Goal: Leave review/rating: Leave review/rating

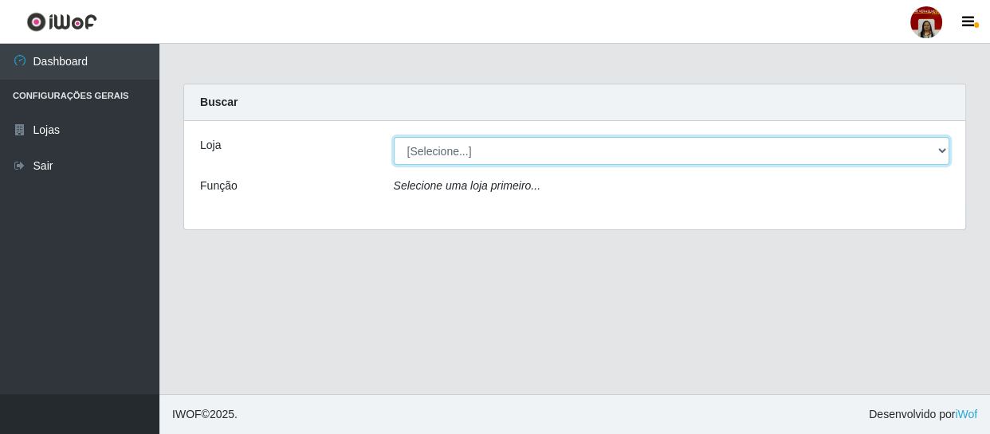
click at [465, 155] on select "[Selecione...] Mar Vermelho - Loja 04" at bounding box center [672, 151] width 556 height 28
select select "251"
click at [394, 137] on select "[Selecione...] Mar Vermelho - Loja 04" at bounding box center [672, 151] width 556 height 28
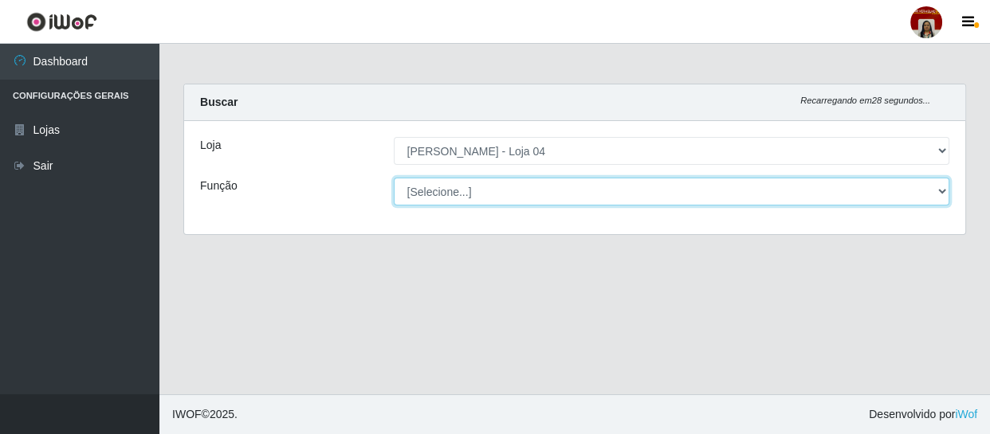
click at [432, 192] on select "[Selecione...] ASG ASG + ASG ++ Auxiliar de Depósito Auxiliar de Depósito + Aux…" at bounding box center [672, 192] width 556 height 28
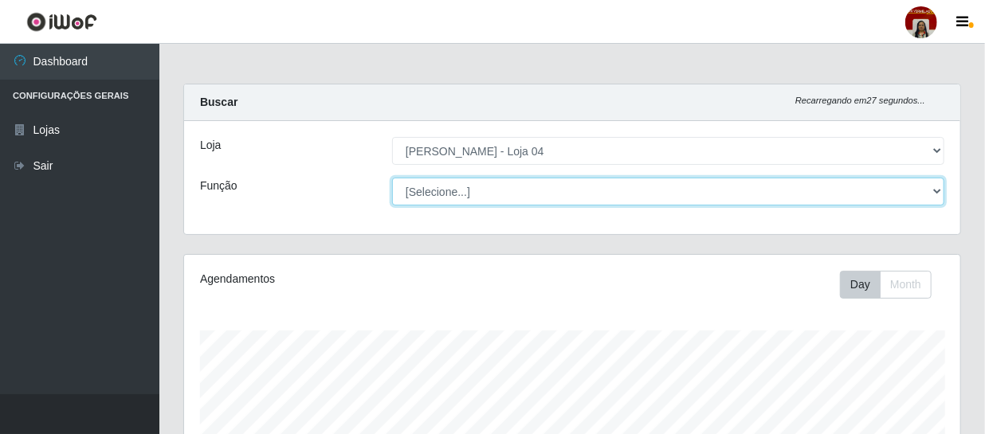
scroll to position [331, 776]
select select "1"
click at [392, 178] on select "[Selecione...] ASG ASG + ASG ++ Auxiliar de Depósito Auxiliar de Depósito + Aux…" at bounding box center [668, 192] width 552 height 28
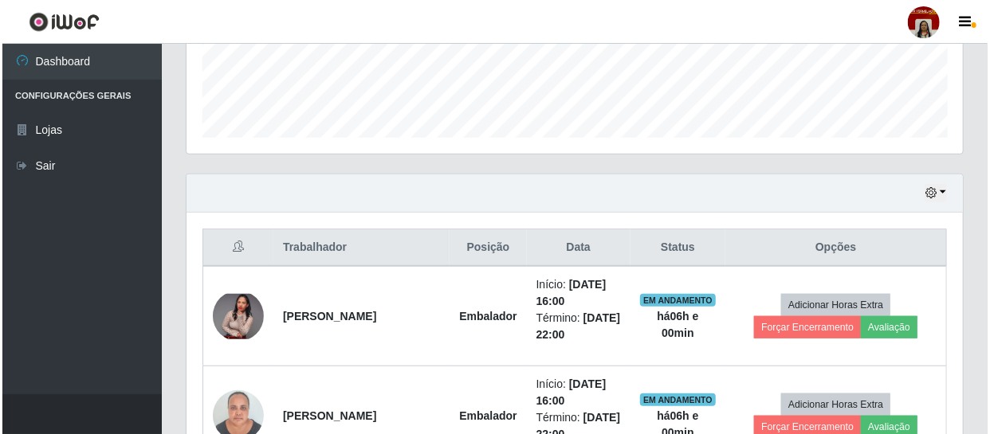
scroll to position [507, 0]
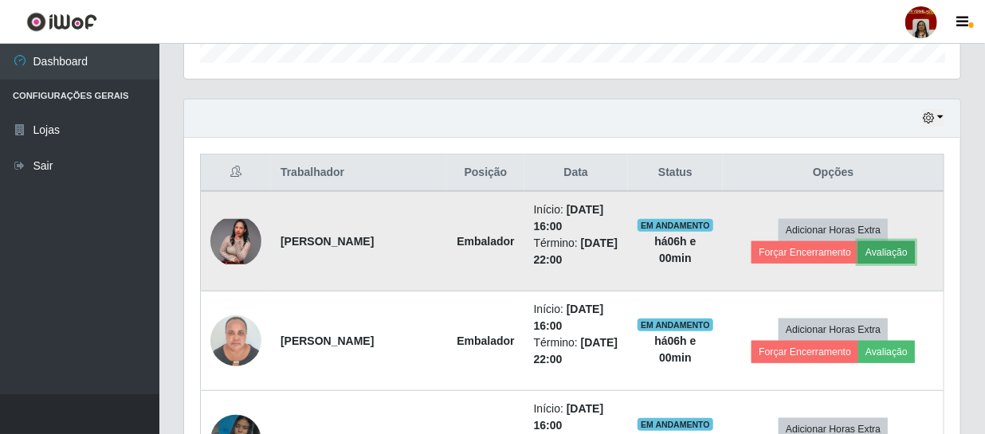
click at [901, 249] on button "Avaliação" at bounding box center [886, 252] width 57 height 22
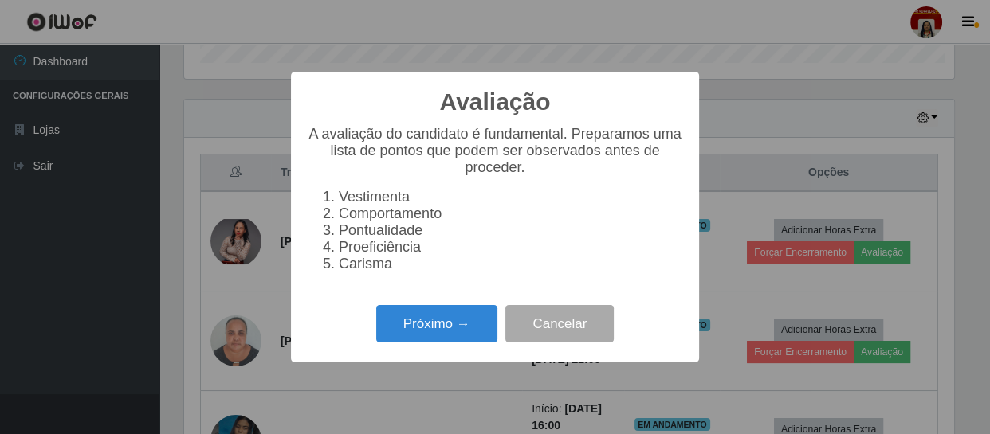
scroll to position [331, 769]
click at [453, 328] on button "Próximo →" at bounding box center [436, 323] width 121 height 37
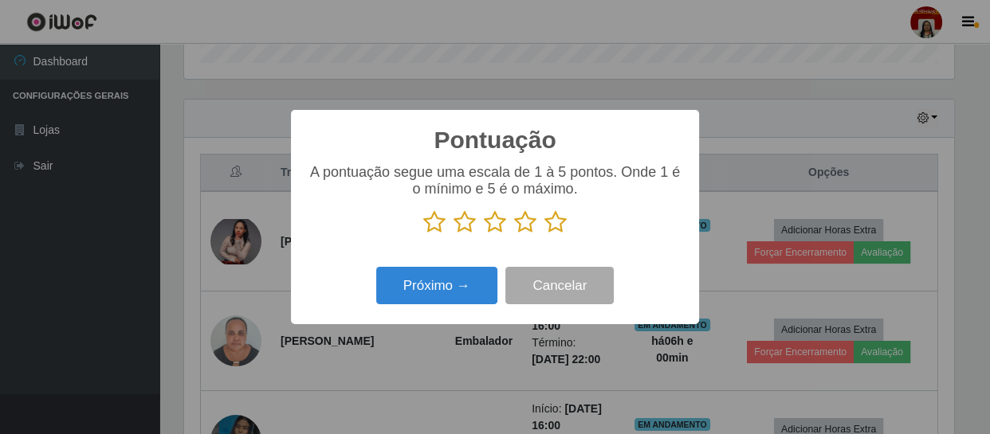
scroll to position [796602, 796162]
click at [558, 218] on icon at bounding box center [555, 222] width 22 height 24
click at [544, 234] on input "radio" at bounding box center [544, 234] width 0 height 0
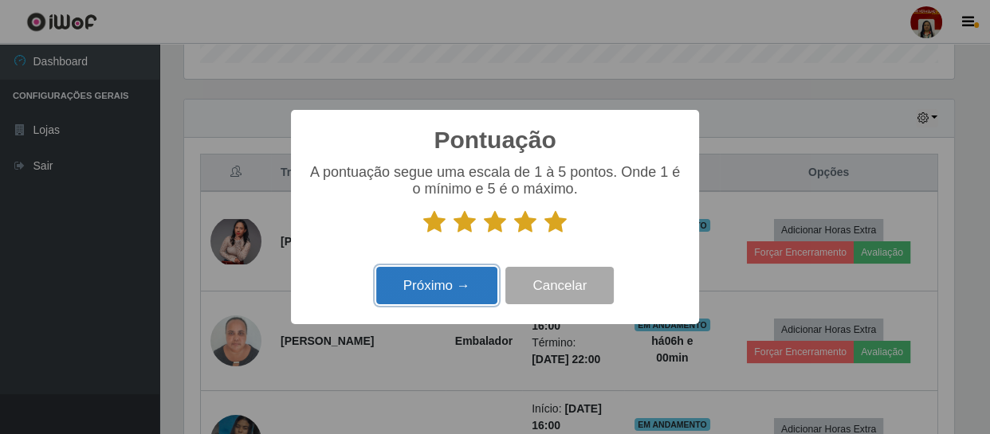
click at [471, 279] on button "Próximo →" at bounding box center [436, 285] width 121 height 37
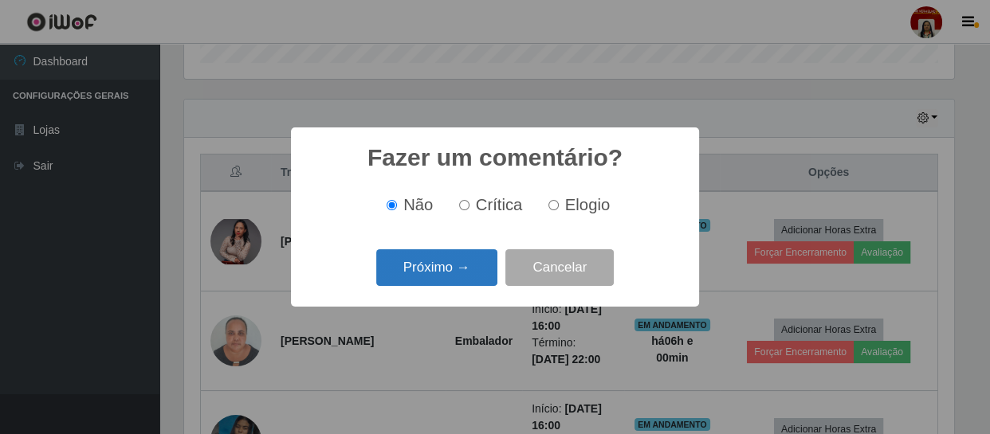
click at [485, 272] on button "Próximo →" at bounding box center [436, 267] width 121 height 37
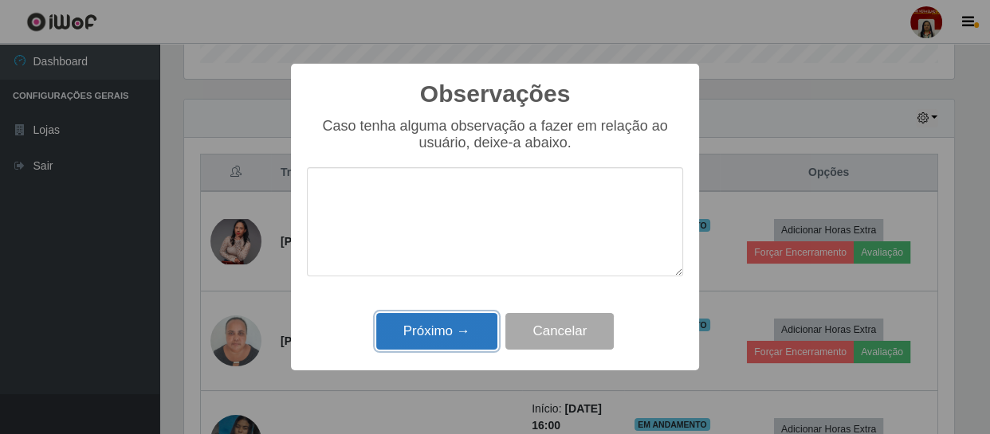
click at [478, 327] on button "Próximo →" at bounding box center [436, 331] width 121 height 37
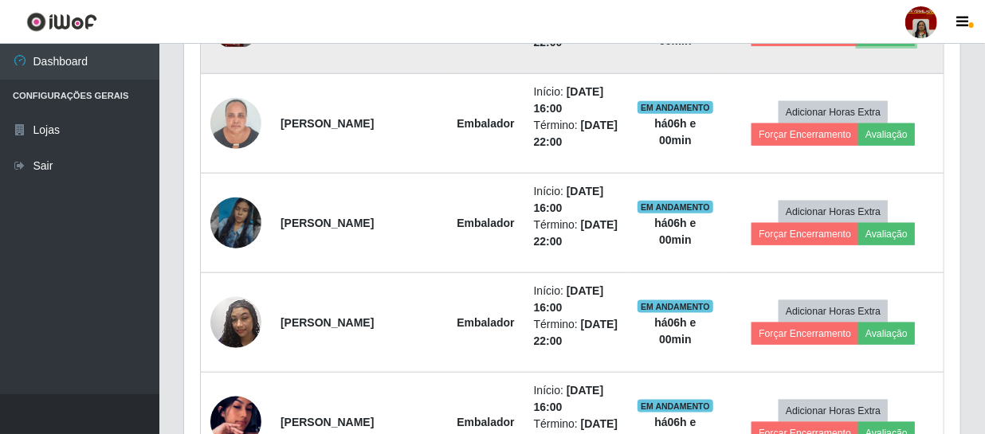
scroll to position [797, 0]
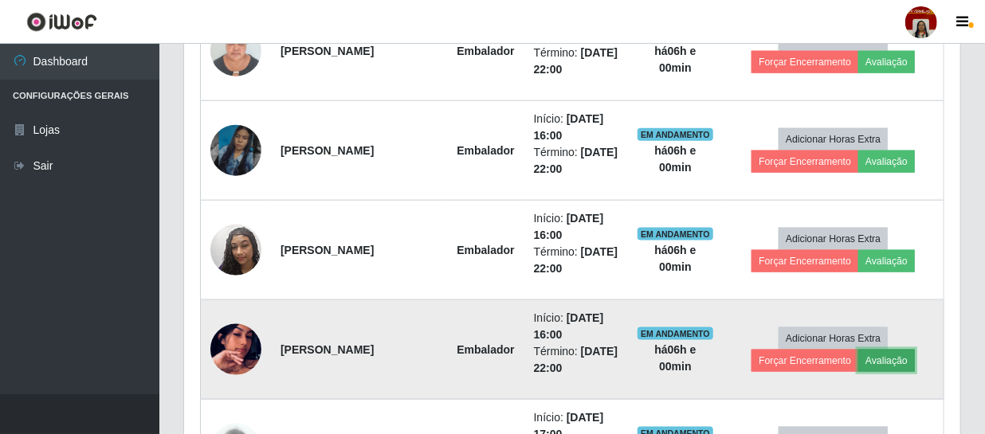
click at [882, 359] on button "Avaliação" at bounding box center [886, 361] width 57 height 22
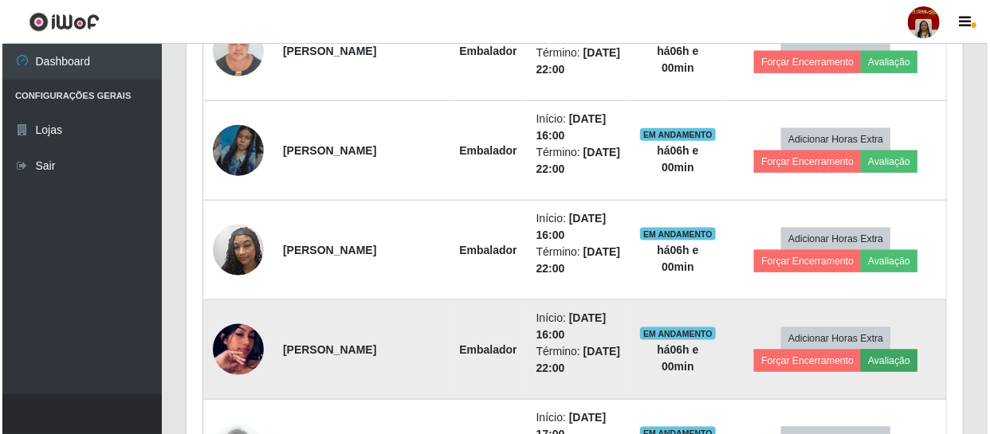
scroll to position [331, 769]
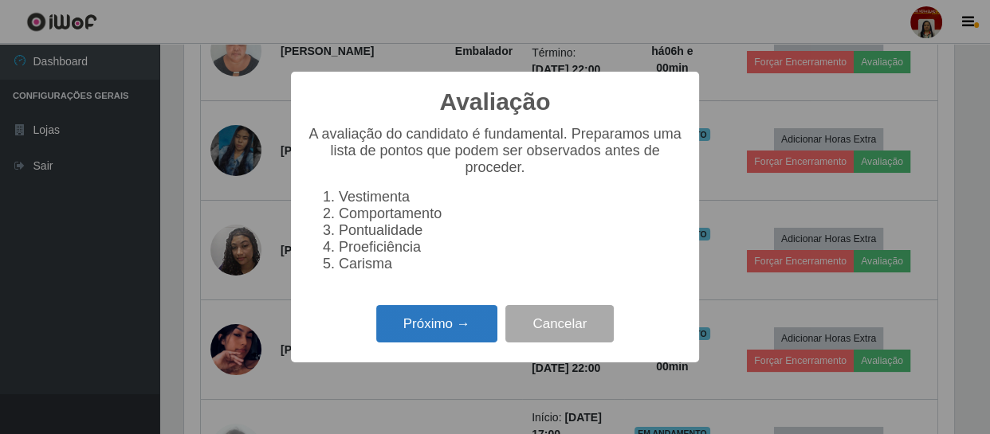
click at [465, 327] on button "Próximo →" at bounding box center [436, 323] width 121 height 37
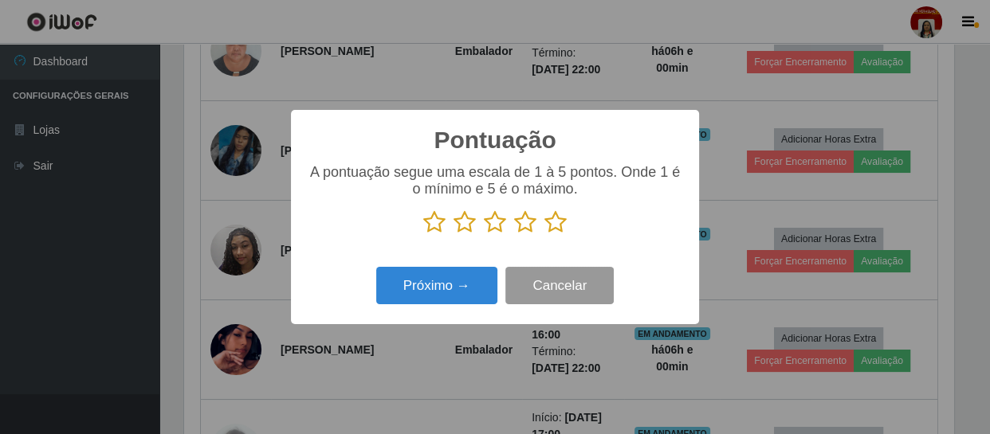
scroll to position [796602, 796162]
click at [551, 223] on icon at bounding box center [555, 222] width 22 height 24
click at [544, 234] on input "radio" at bounding box center [544, 234] width 0 height 0
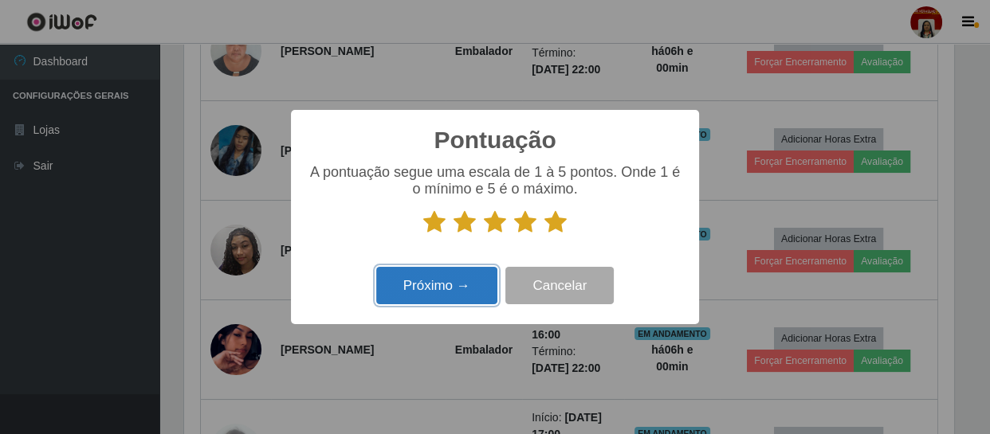
click at [449, 285] on button "Próximo →" at bounding box center [436, 285] width 121 height 37
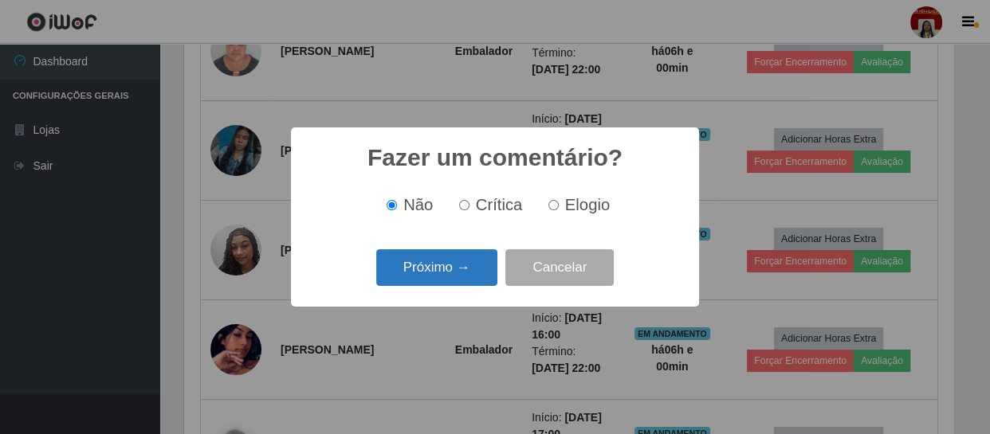
click at [457, 277] on button "Próximo →" at bounding box center [436, 267] width 121 height 37
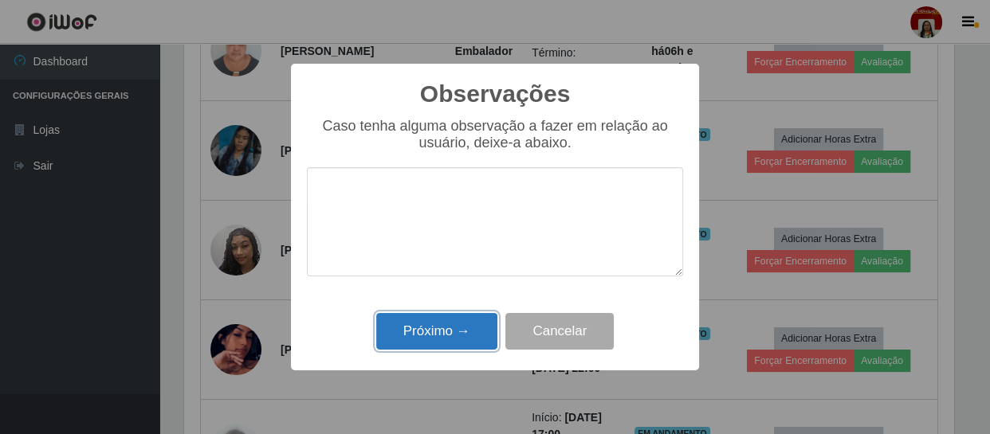
click at [453, 328] on button "Próximo →" at bounding box center [436, 331] width 121 height 37
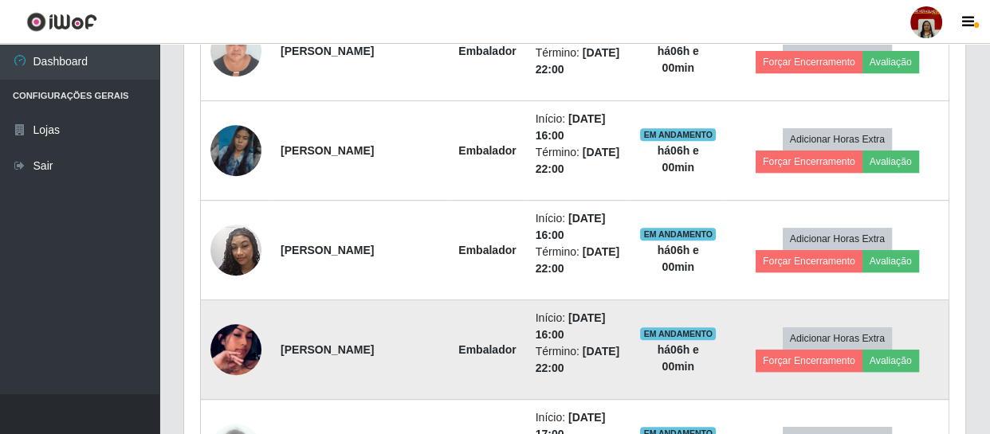
scroll to position [331, 776]
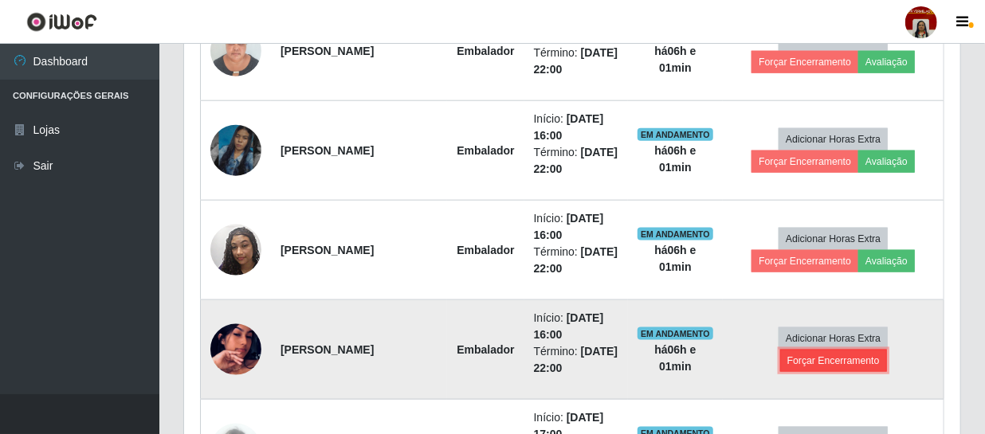
click at [800, 353] on button "Forçar Encerramento" at bounding box center [833, 361] width 107 height 22
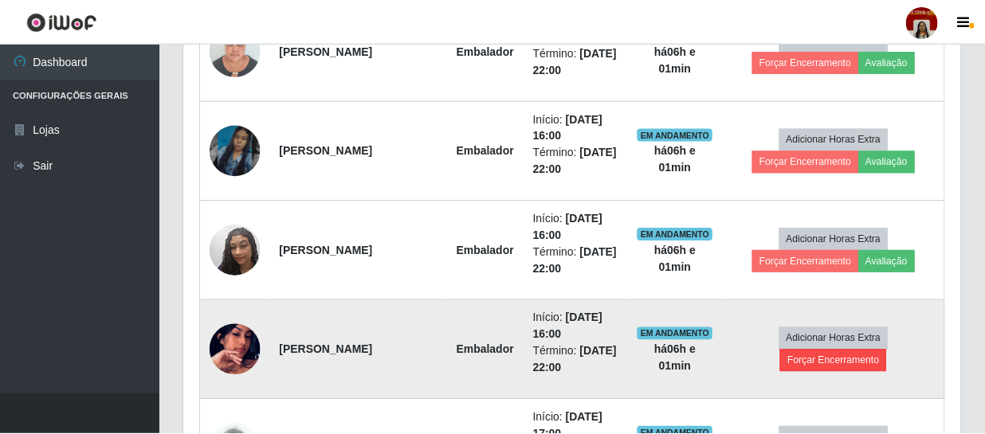
scroll to position [331, 769]
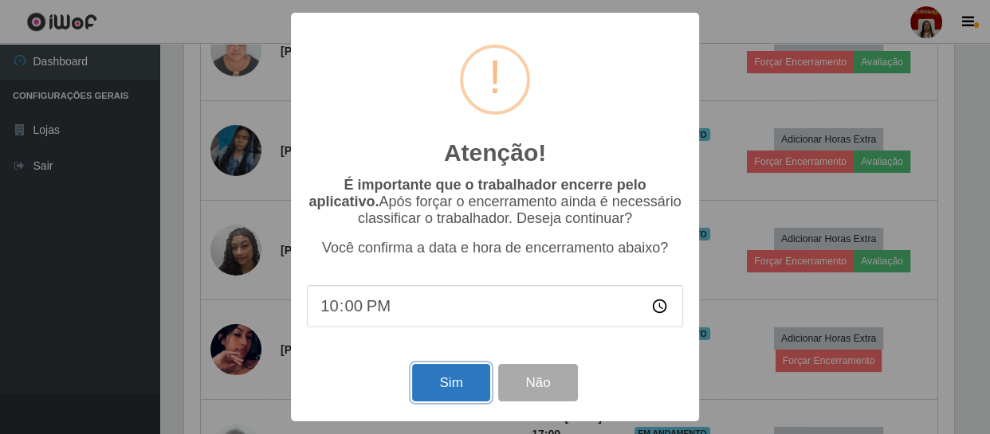
click at [446, 382] on button "Sim" at bounding box center [450, 382] width 77 height 37
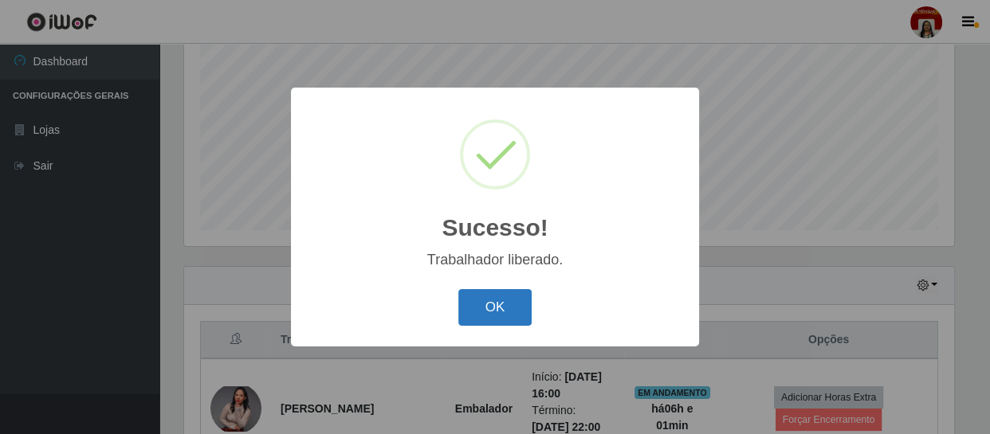
click at [517, 296] on button "OK" at bounding box center [495, 307] width 74 height 37
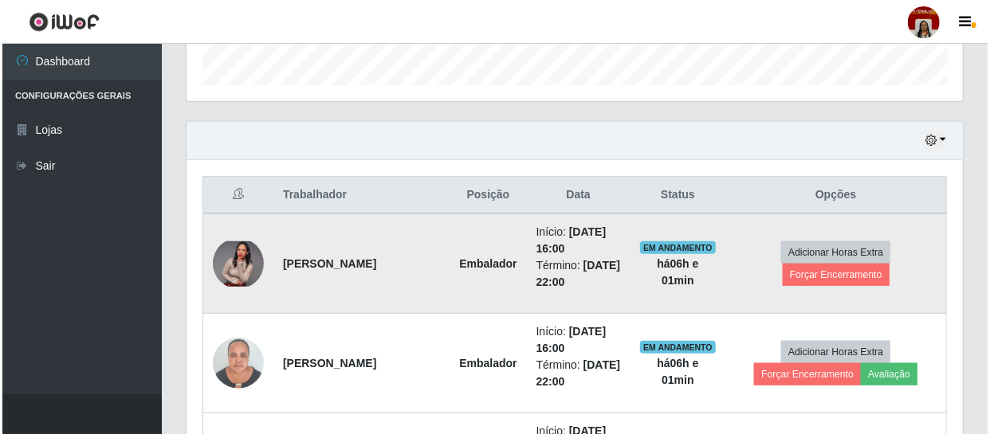
scroll to position [557, 0]
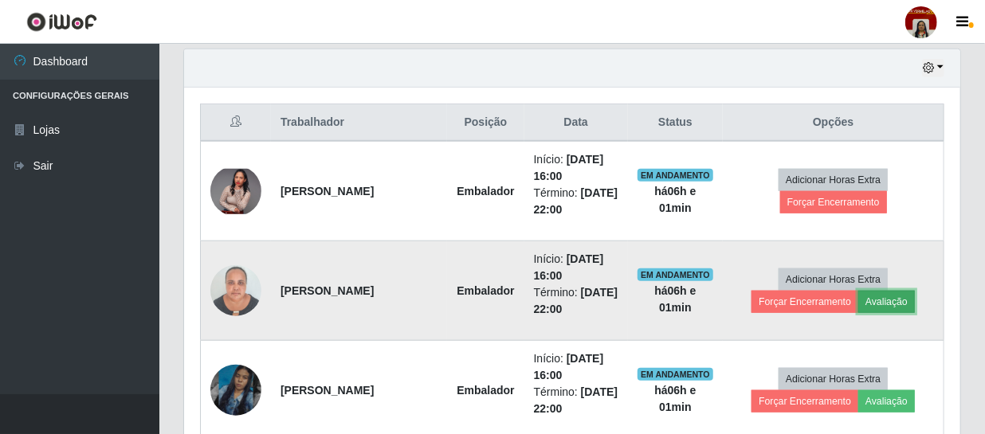
click at [901, 301] on button "Avaliação" at bounding box center [886, 302] width 57 height 22
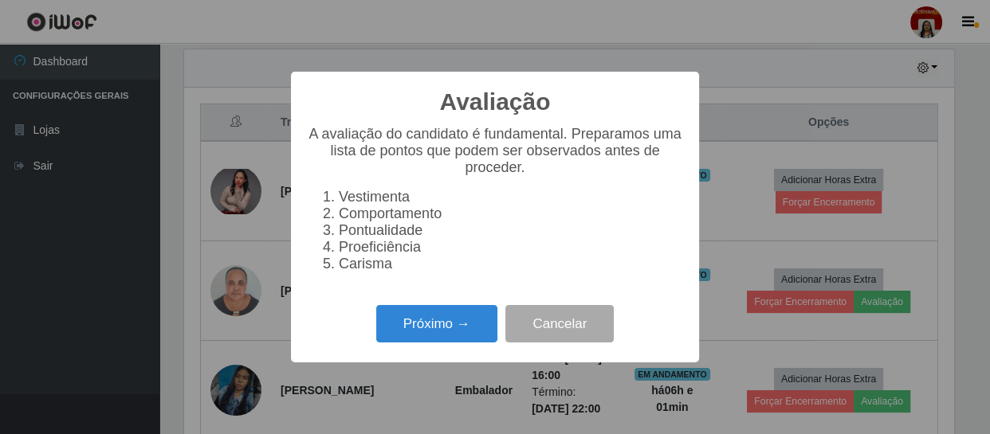
scroll to position [331, 769]
click at [436, 333] on button "Próximo →" at bounding box center [436, 323] width 121 height 37
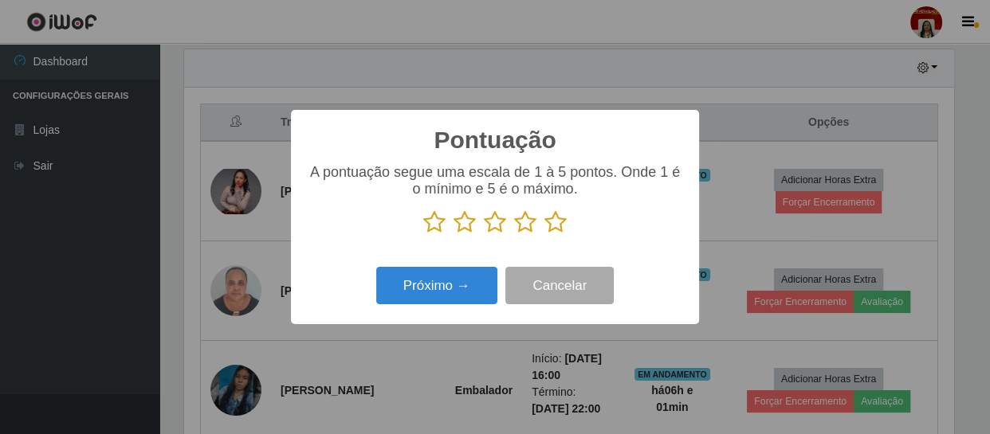
scroll to position [796602, 796162]
click at [557, 222] on icon at bounding box center [555, 222] width 22 height 24
click at [544, 234] on input "radio" at bounding box center [544, 234] width 0 height 0
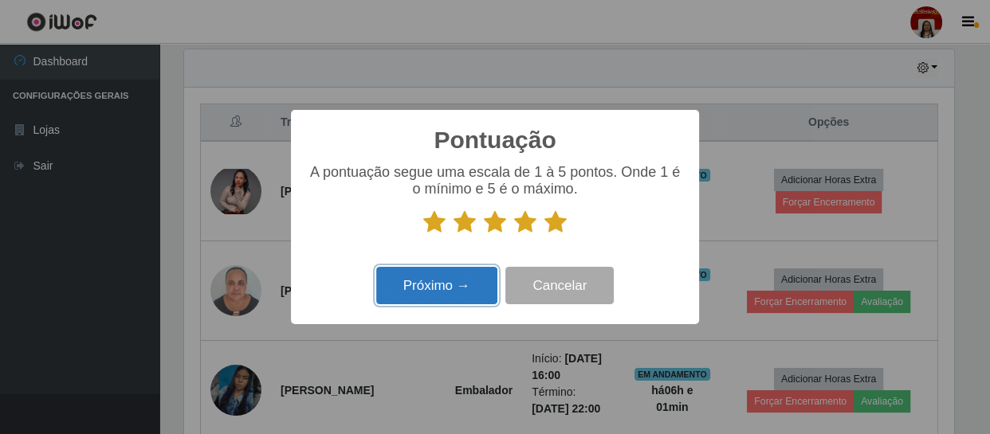
click at [422, 285] on button "Próximo →" at bounding box center [436, 285] width 121 height 37
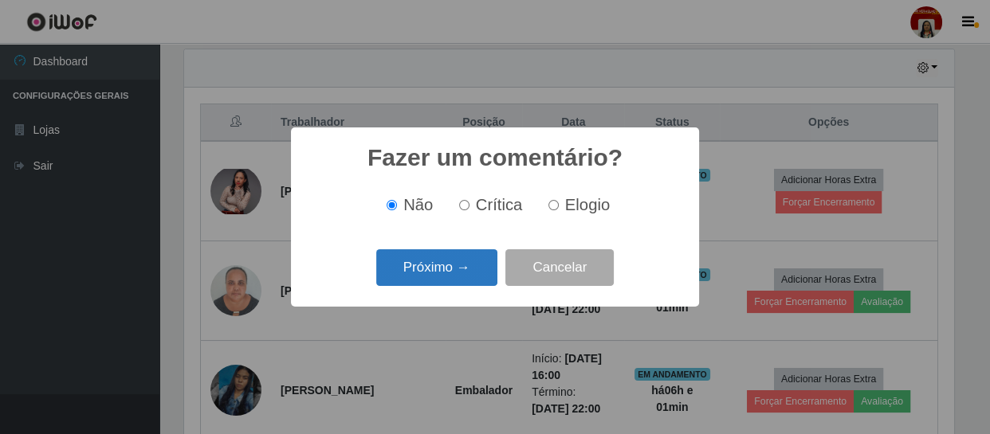
click at [448, 272] on button "Próximo →" at bounding box center [436, 267] width 121 height 37
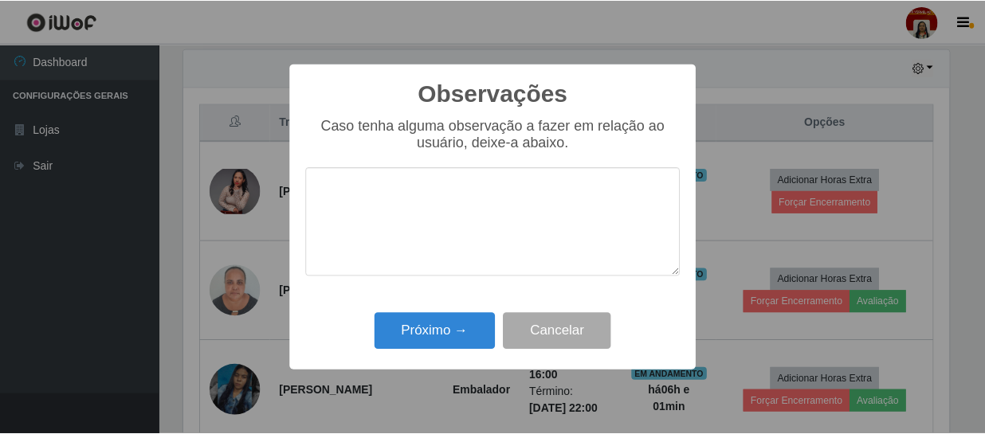
scroll to position [0, 0]
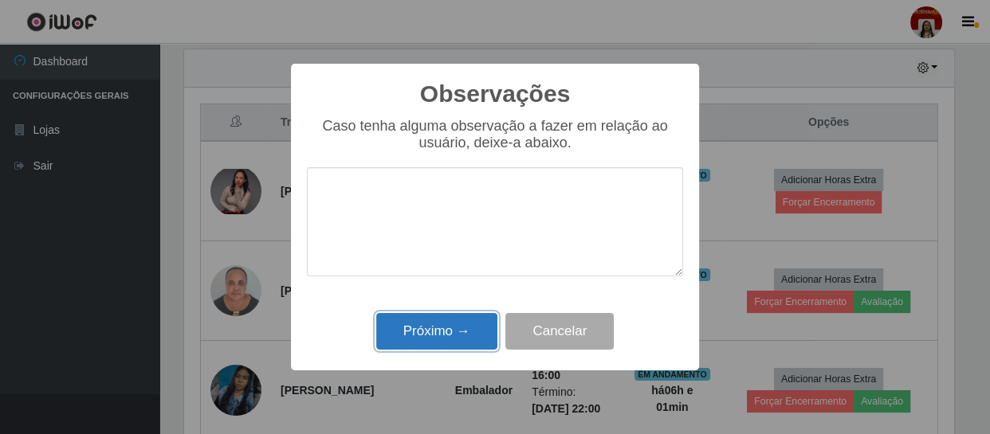
click at [453, 330] on button "Próximo →" at bounding box center [436, 331] width 121 height 37
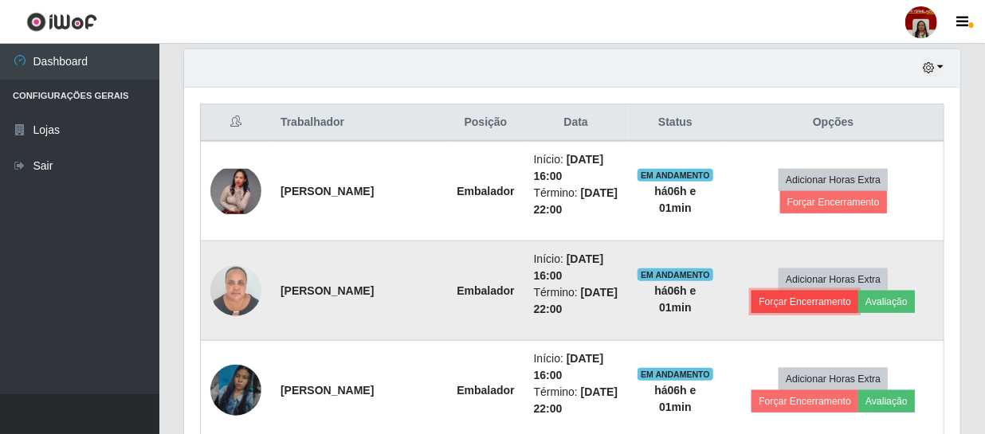
click at [793, 300] on button "Forçar Encerramento" at bounding box center [805, 302] width 107 height 22
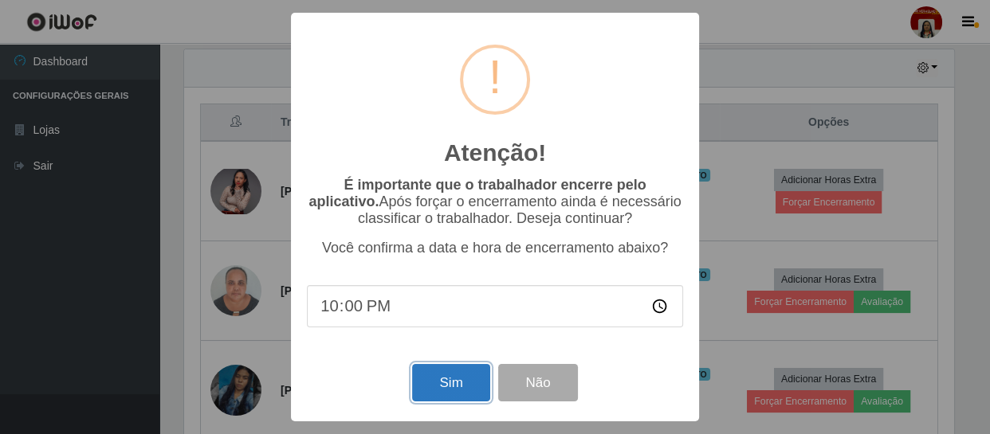
click at [437, 390] on button "Sim" at bounding box center [450, 382] width 77 height 37
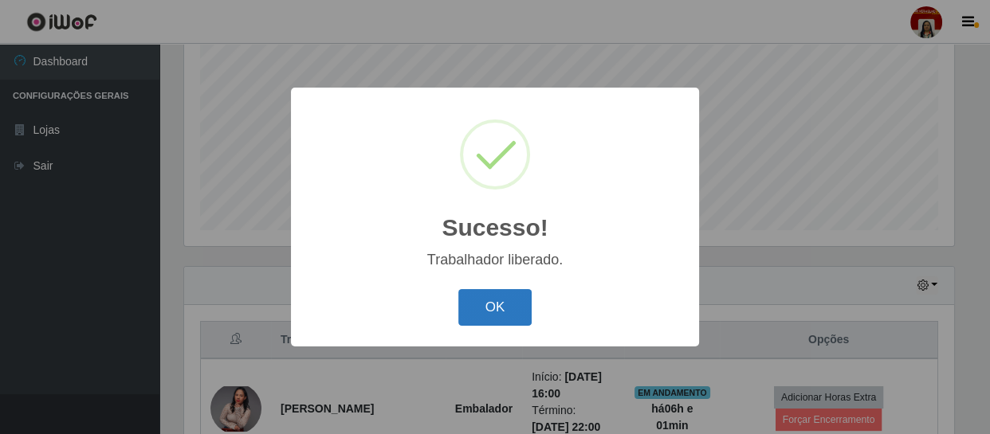
click at [505, 308] on button "OK" at bounding box center [495, 307] width 74 height 37
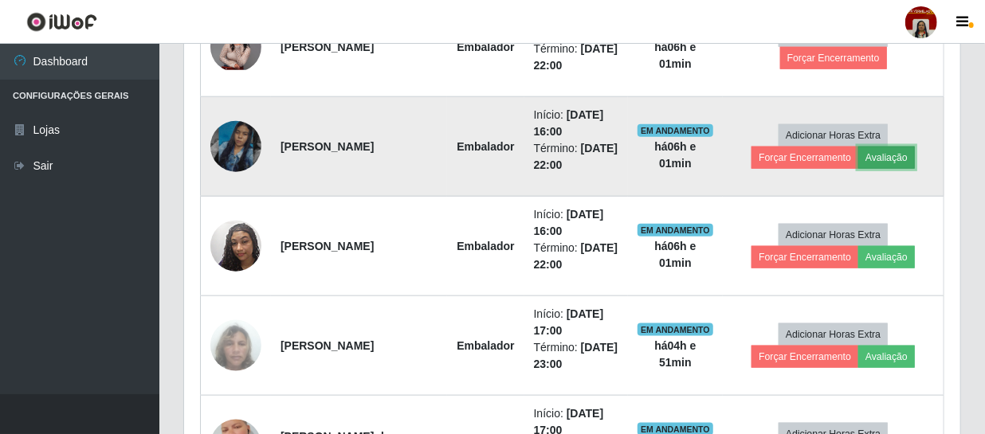
click at [877, 152] on button "Avaliação" at bounding box center [886, 158] width 57 height 22
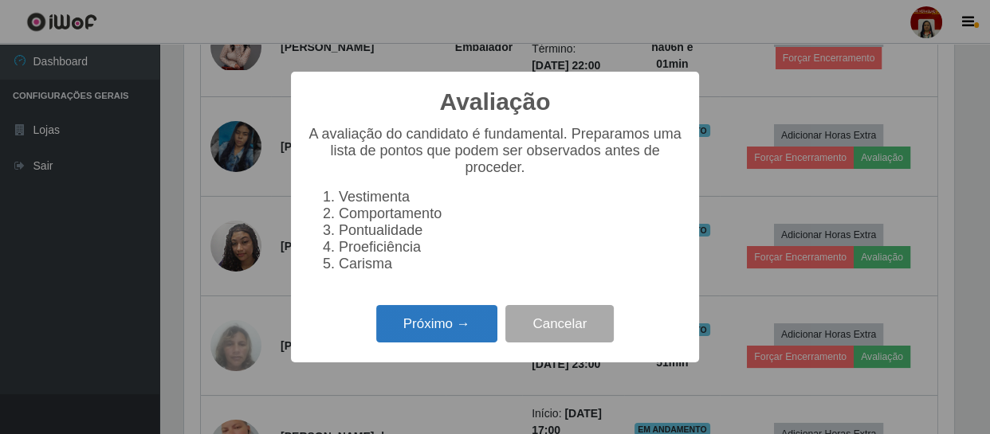
click at [465, 327] on button "Próximo →" at bounding box center [436, 323] width 121 height 37
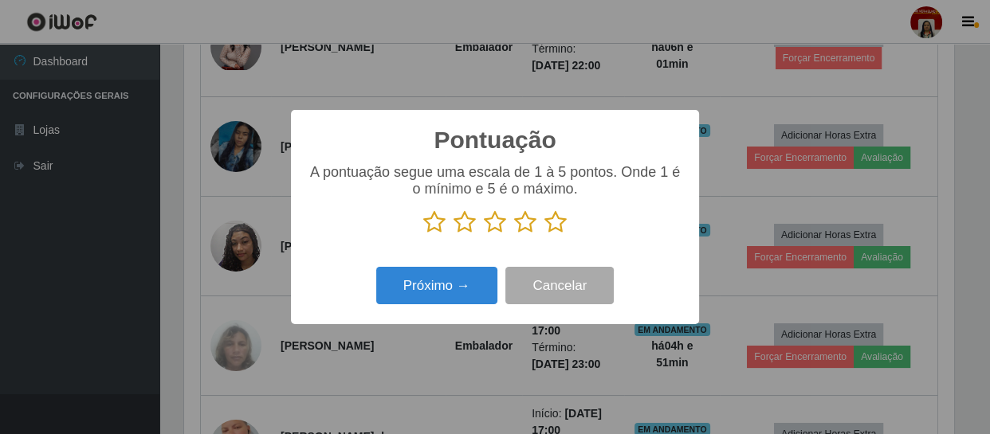
click at [563, 228] on icon at bounding box center [555, 222] width 22 height 24
click at [544, 234] on input "radio" at bounding box center [544, 234] width 0 height 0
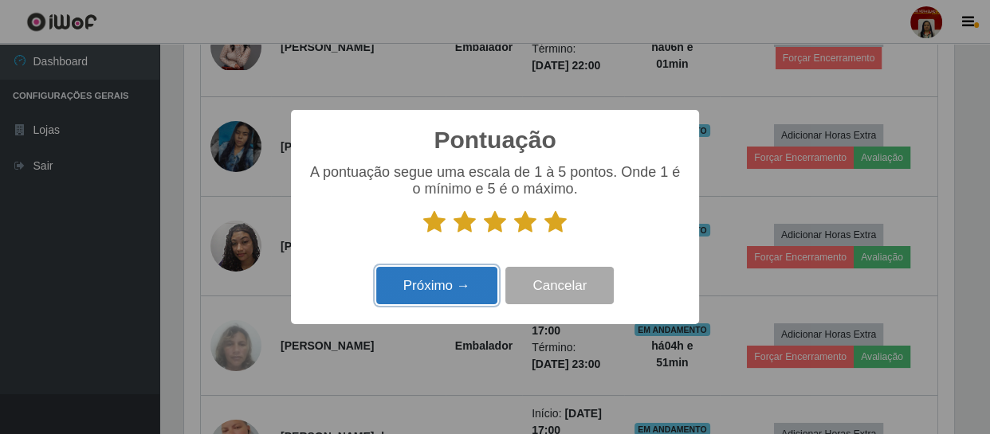
click at [481, 279] on button "Próximo →" at bounding box center [436, 285] width 121 height 37
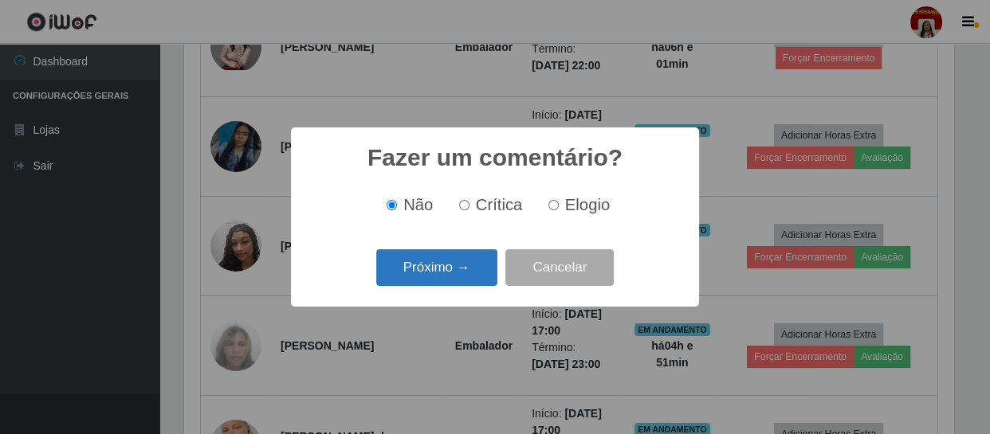
click at [474, 269] on button "Próximo →" at bounding box center [436, 267] width 121 height 37
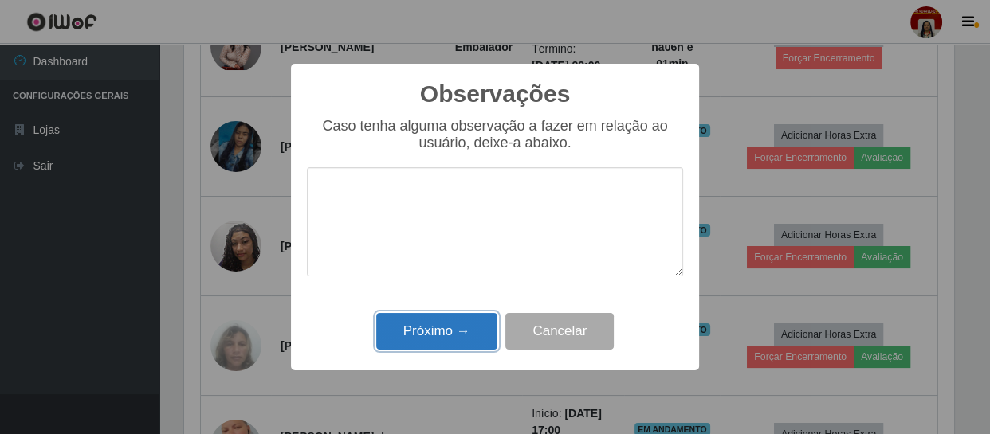
click at [463, 323] on button "Próximo →" at bounding box center [436, 331] width 121 height 37
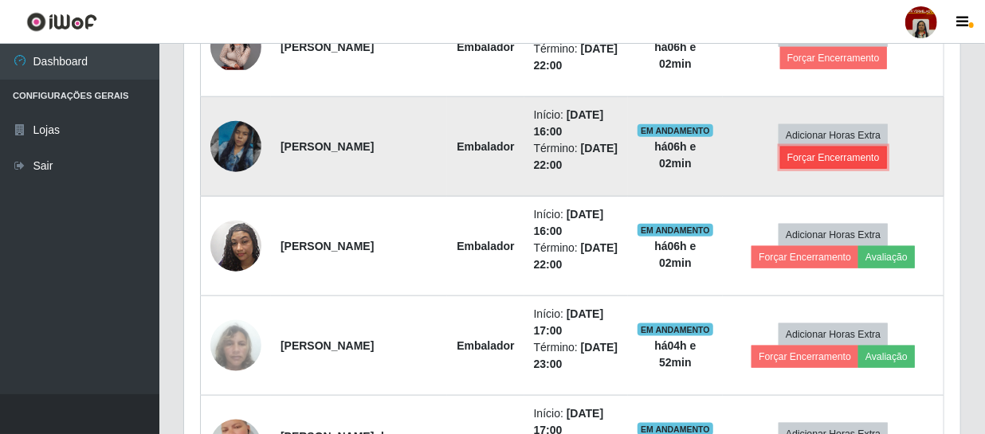
click at [812, 154] on button "Forçar Encerramento" at bounding box center [833, 158] width 107 height 22
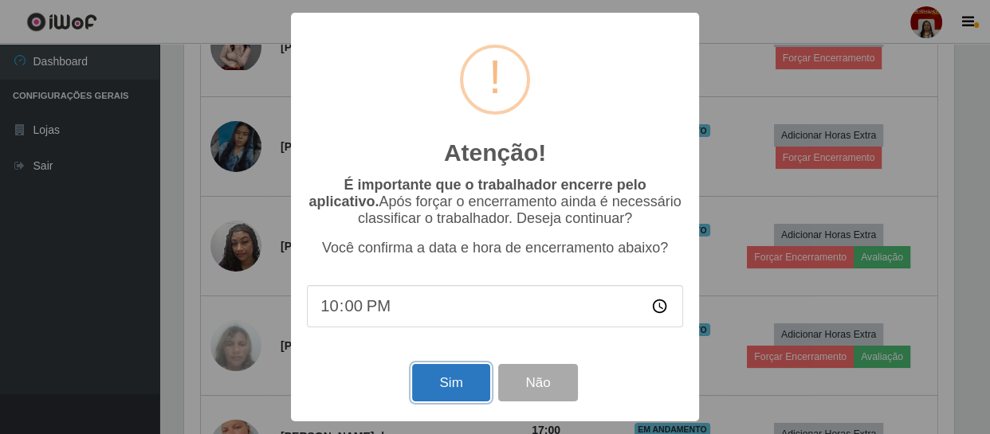
click at [457, 385] on button "Sim" at bounding box center [450, 382] width 77 height 37
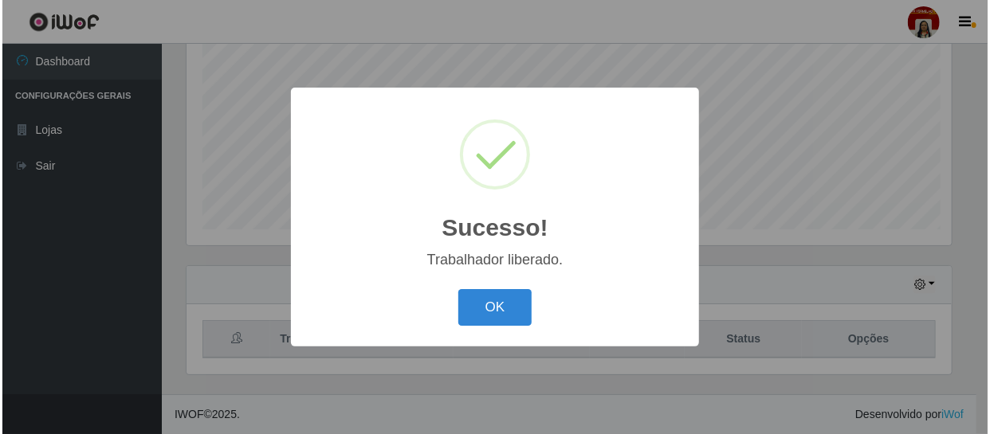
scroll to position [339, 0]
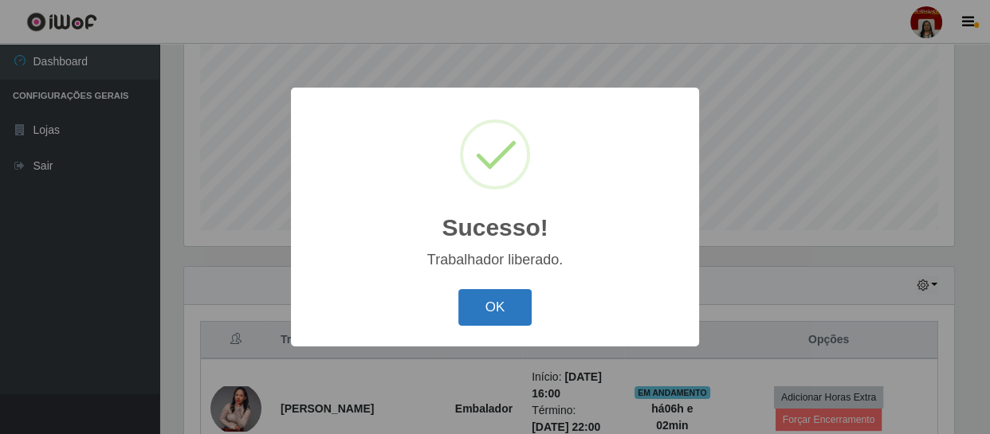
click at [508, 307] on button "OK" at bounding box center [495, 307] width 74 height 37
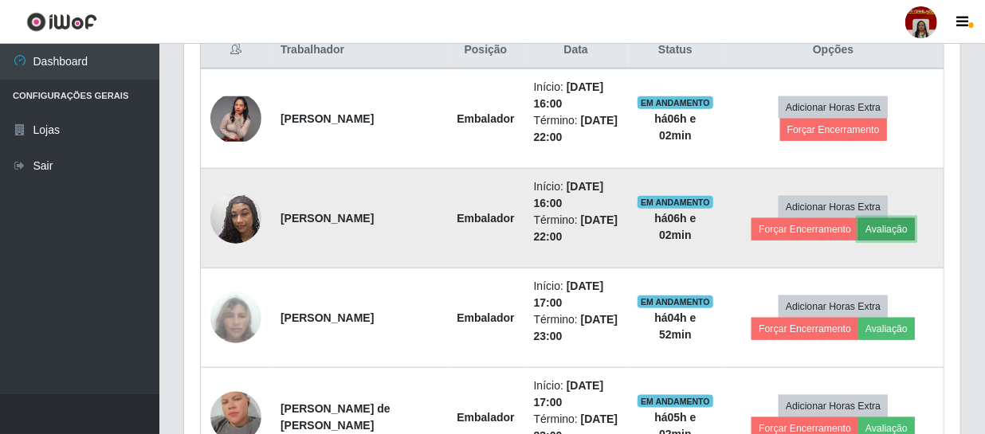
click at [893, 226] on button "Avaliação" at bounding box center [886, 229] width 57 height 22
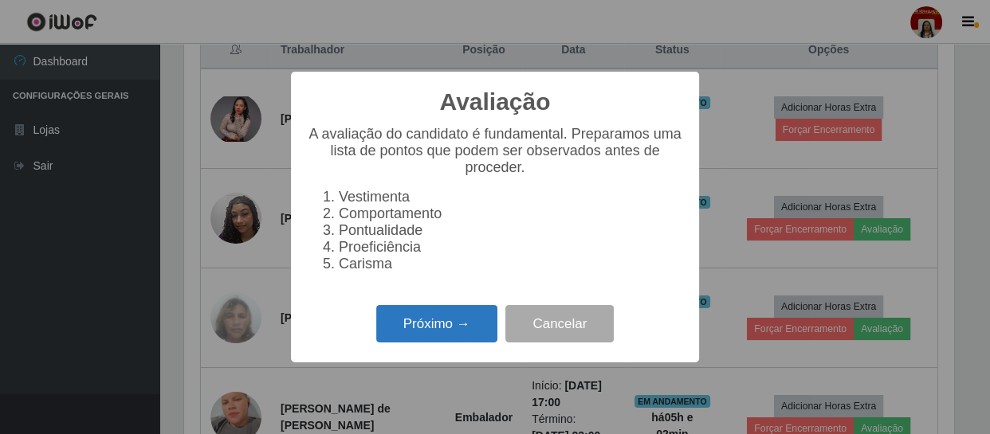
click at [434, 328] on button "Próximo →" at bounding box center [436, 323] width 121 height 37
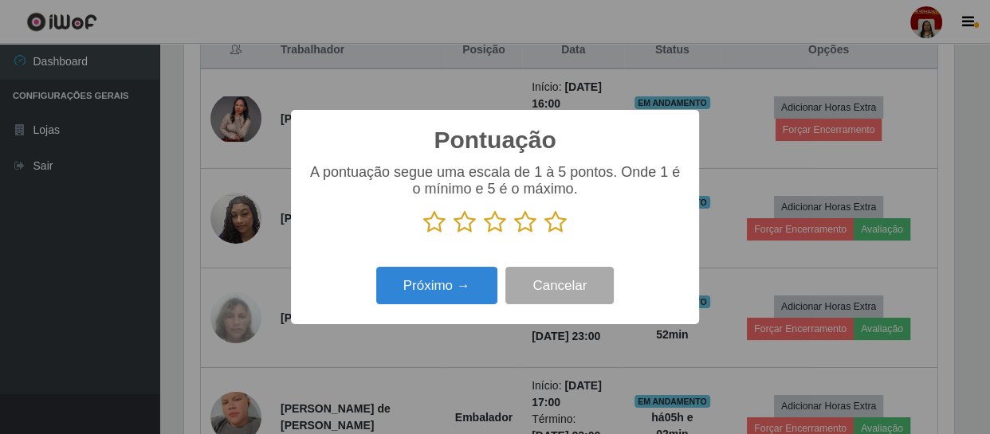
click at [558, 223] on icon at bounding box center [555, 222] width 22 height 24
click at [544, 234] on input "radio" at bounding box center [544, 234] width 0 height 0
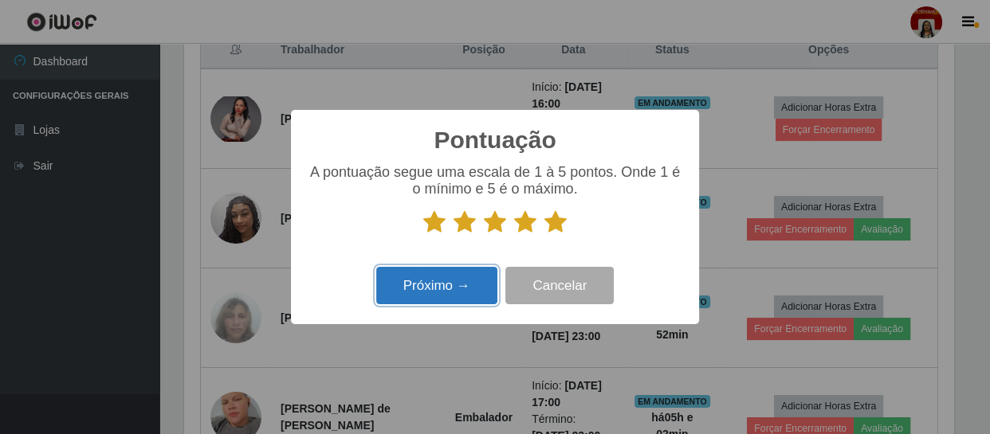
click at [473, 279] on button "Próximo →" at bounding box center [436, 285] width 121 height 37
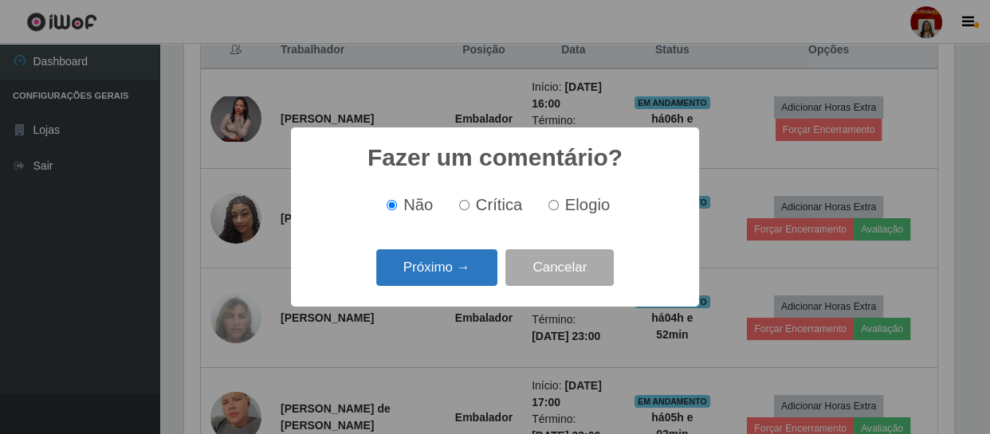
click at [470, 265] on button "Próximo →" at bounding box center [436, 267] width 121 height 37
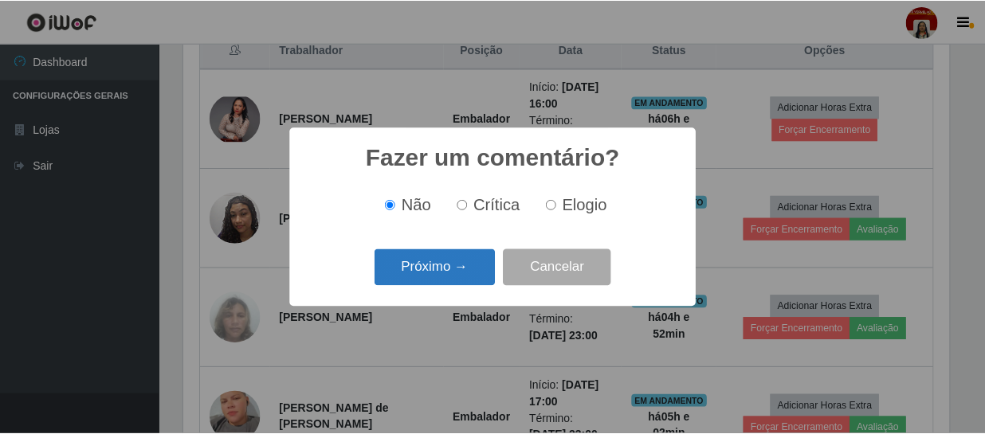
scroll to position [796602, 796162]
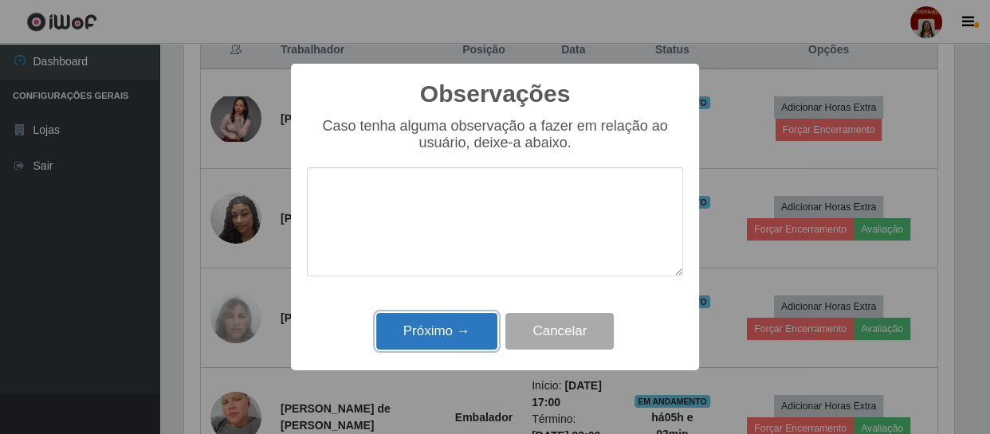
click at [442, 331] on button "Próximo →" at bounding box center [436, 331] width 121 height 37
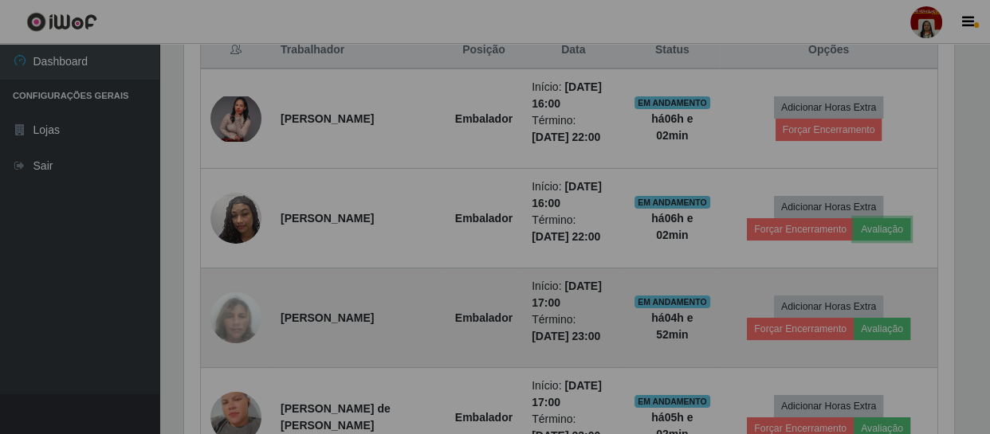
scroll to position [331, 776]
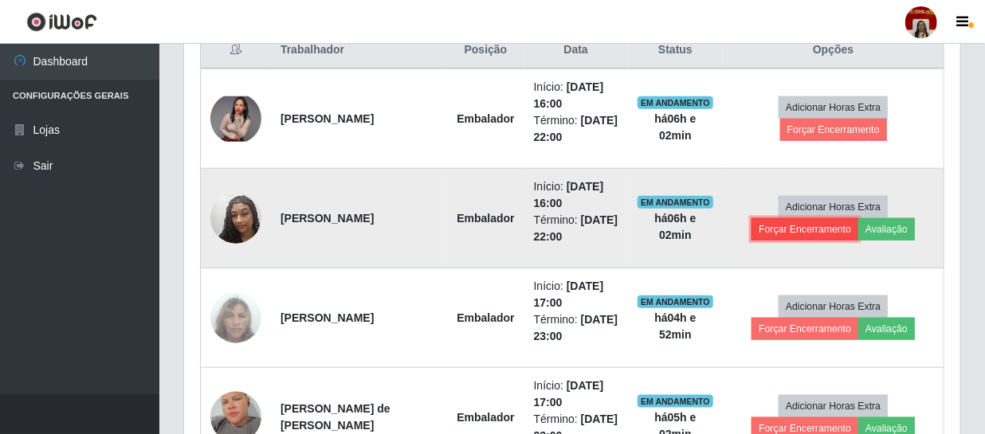
click at [794, 226] on button "Forçar Encerramento" at bounding box center [805, 229] width 107 height 22
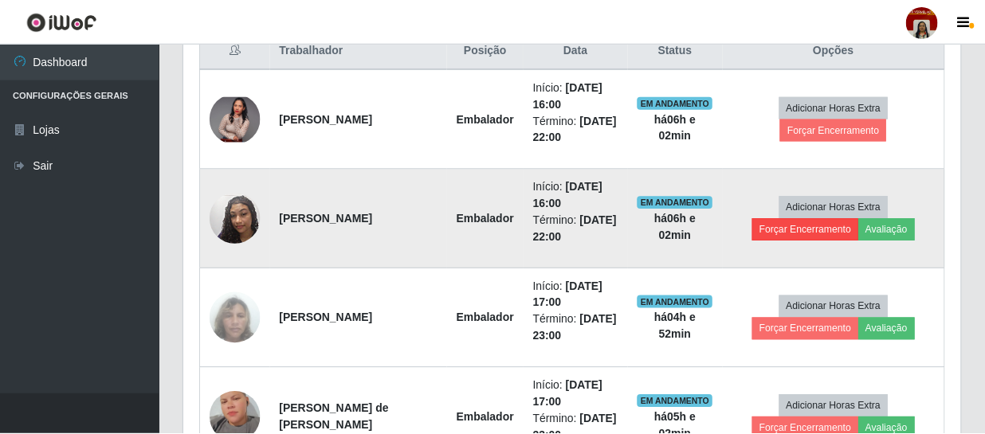
scroll to position [331, 769]
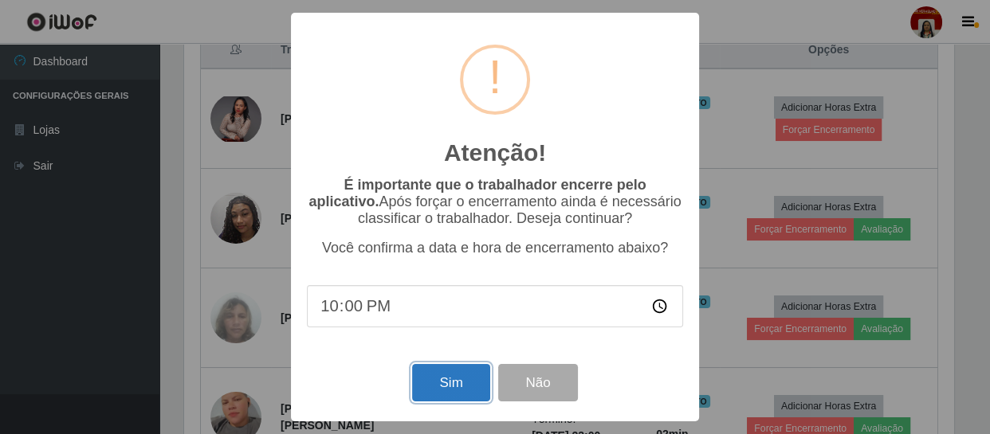
click at [450, 387] on button "Sim" at bounding box center [450, 382] width 77 height 37
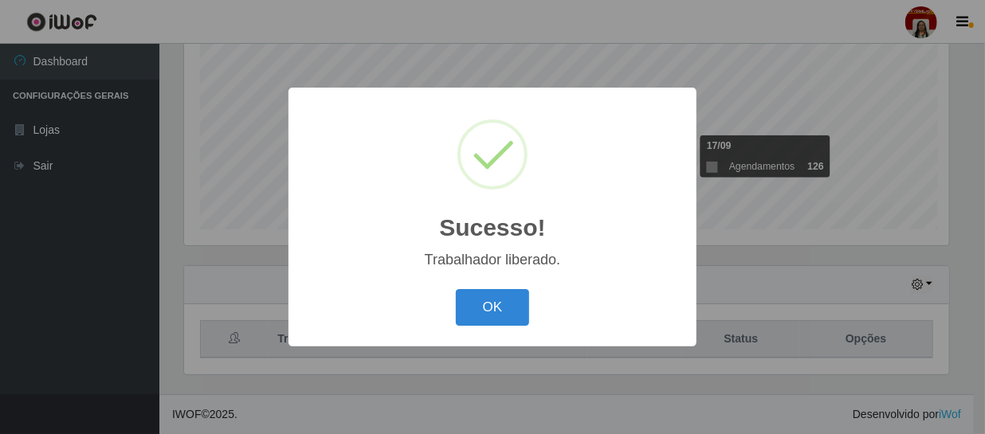
scroll to position [796602, 796162]
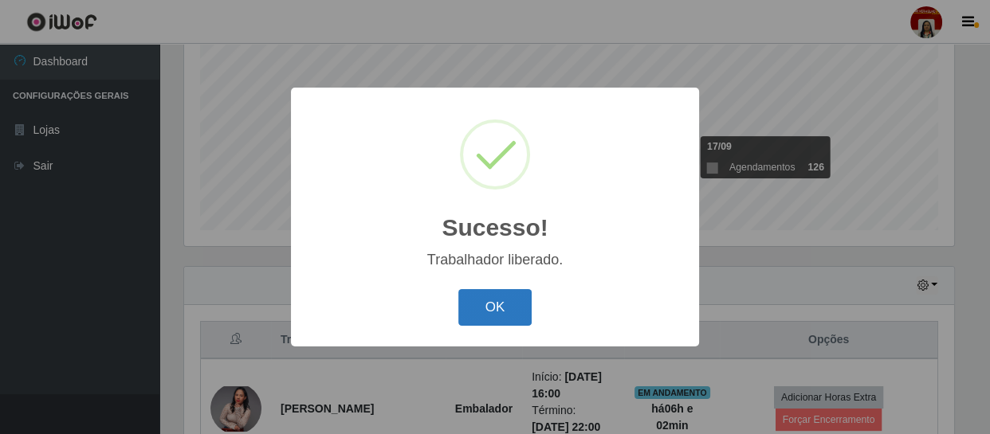
click at [508, 297] on button "OK" at bounding box center [495, 307] width 74 height 37
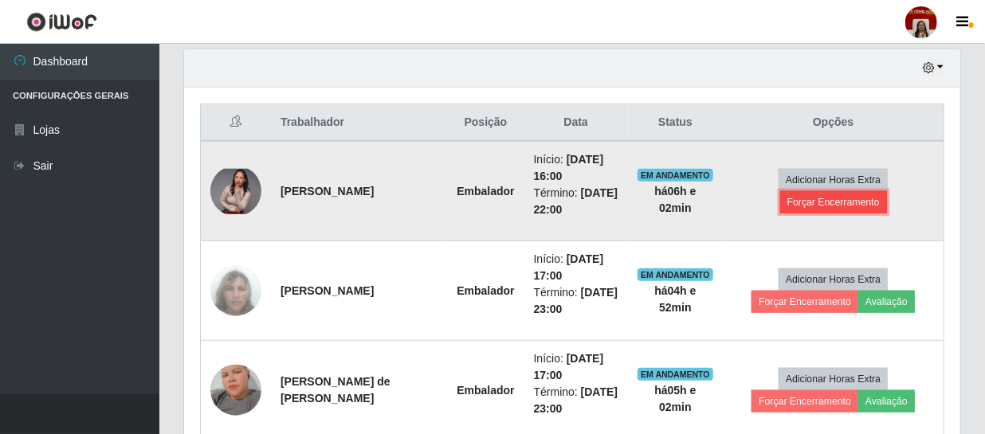
click at [815, 200] on button "Forçar Encerramento" at bounding box center [833, 202] width 107 height 22
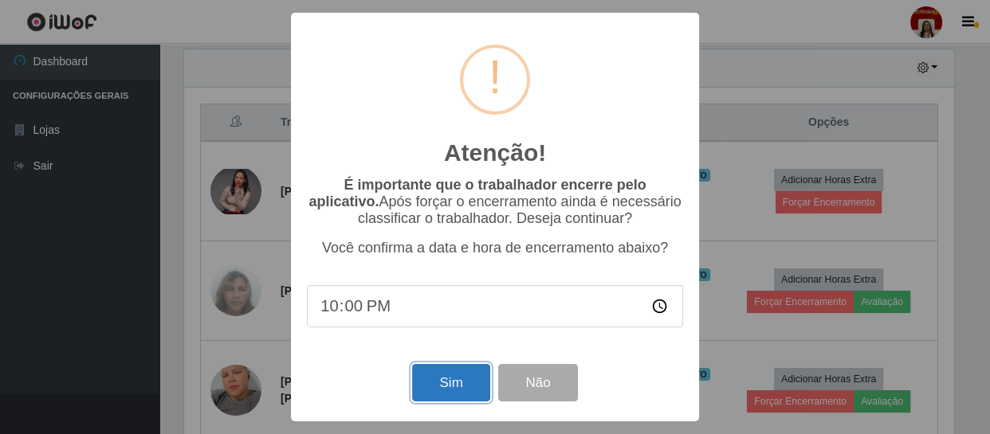
click at [461, 390] on button "Sim" at bounding box center [450, 382] width 77 height 37
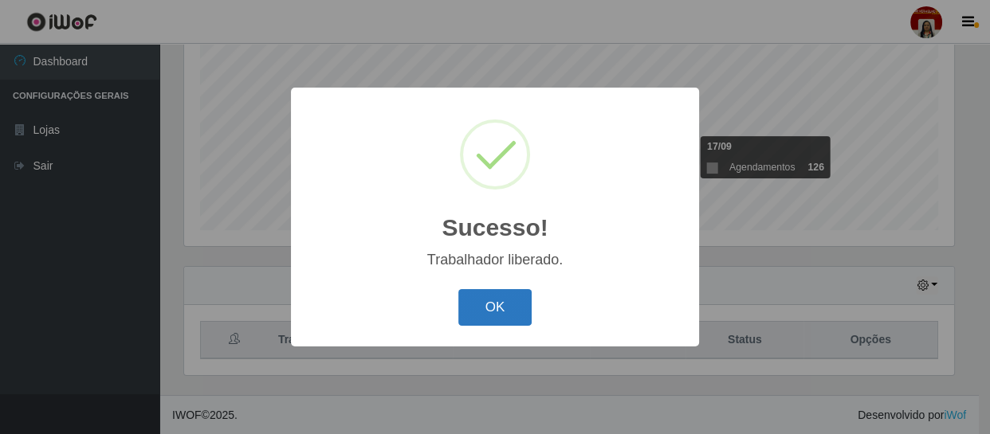
click at [521, 312] on button "OK" at bounding box center [495, 307] width 74 height 37
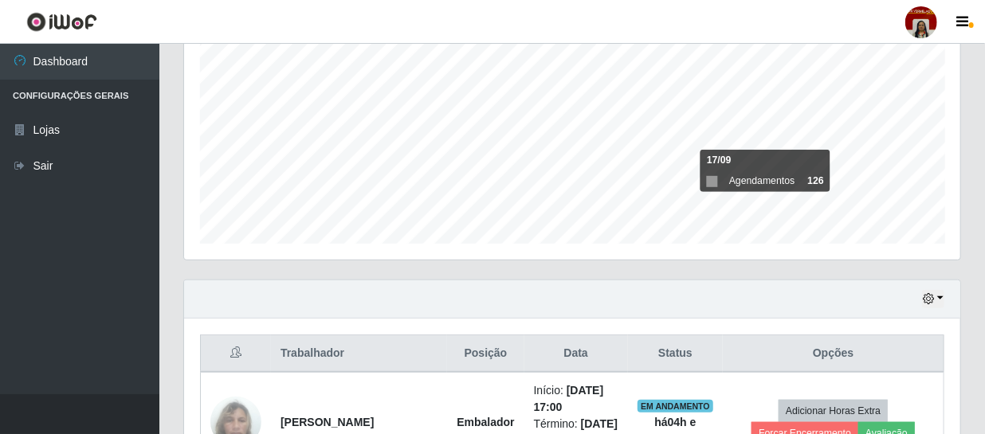
scroll to position [185, 0]
